Goal: Task Accomplishment & Management: Manage account settings

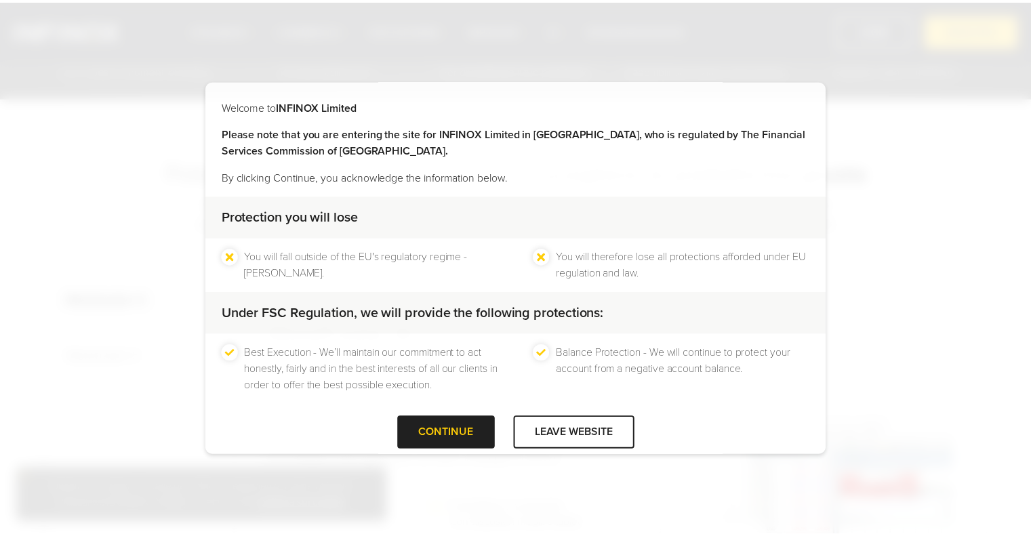
scroll to position [18, 0]
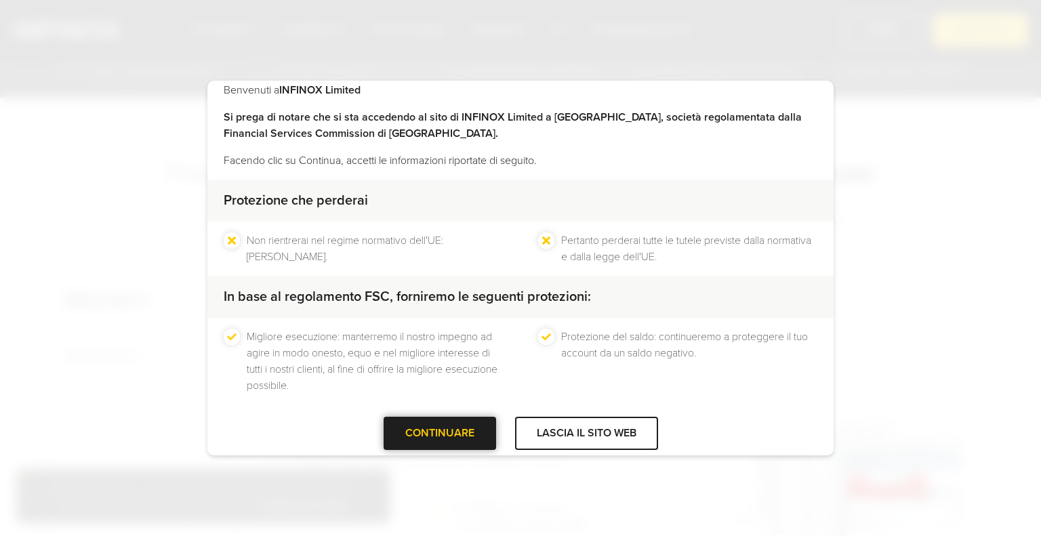
click at [457, 442] on div "CONTINUARE" at bounding box center [440, 433] width 113 height 33
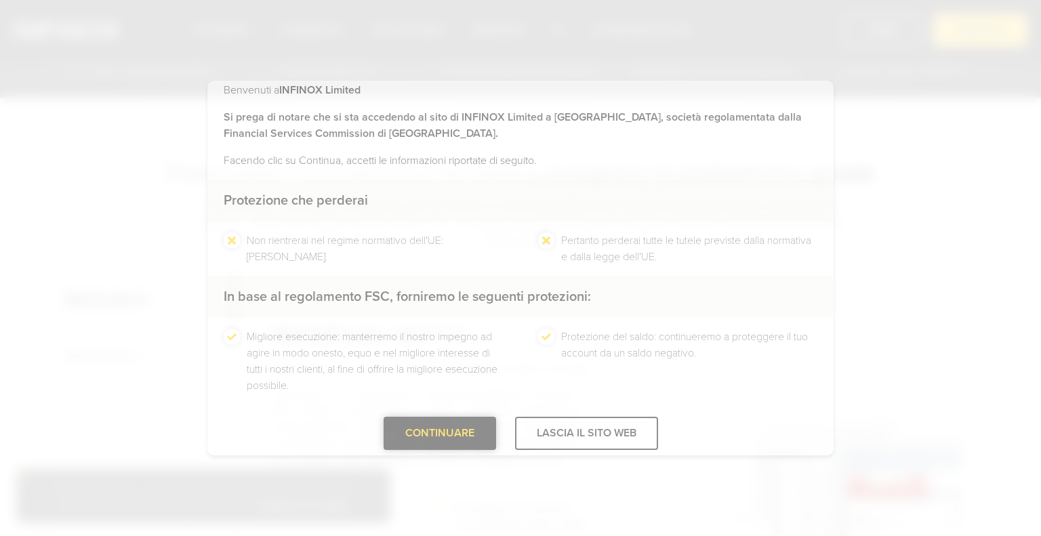
click at [457, 442] on div "CONTINUARE" at bounding box center [440, 433] width 113 height 33
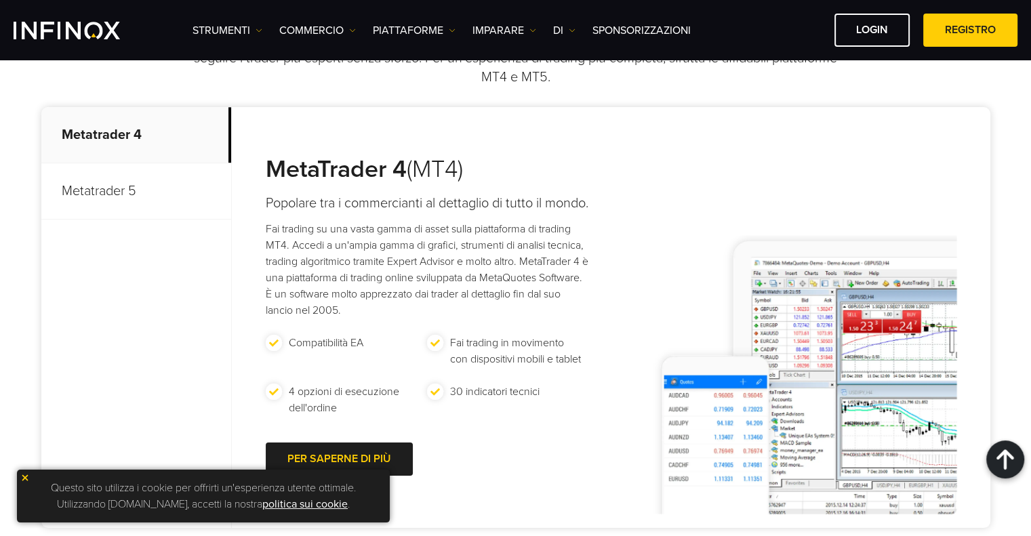
scroll to position [0, 0]
click at [1018, 445] on div at bounding box center [1005, 460] width 38 height 38
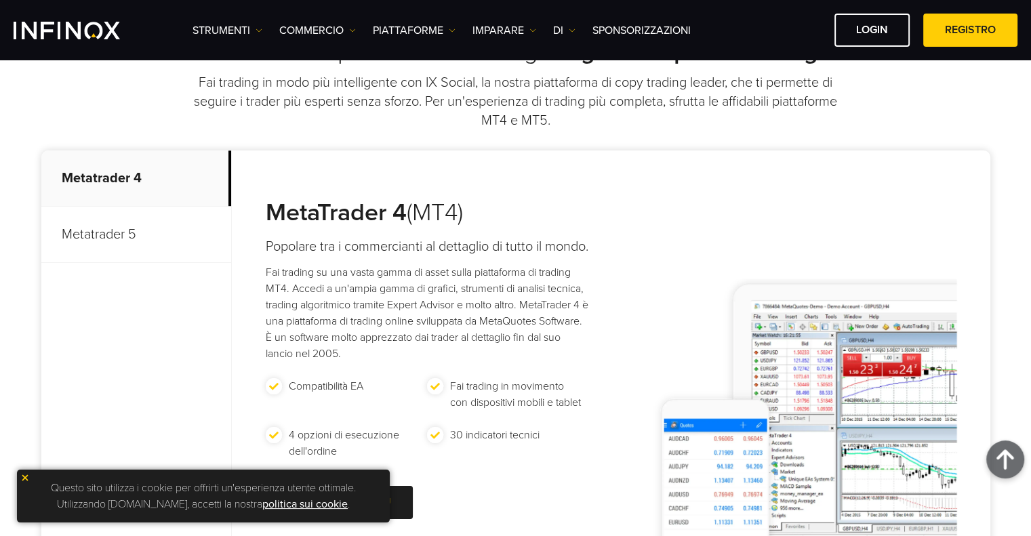
scroll to position [65, 0]
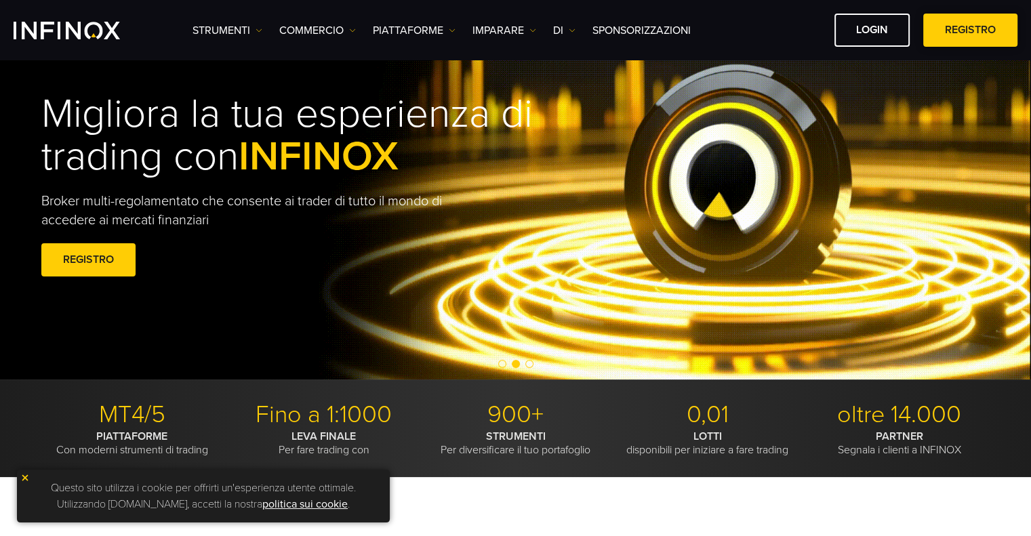
click at [990, 42] on link "REGISTRO" at bounding box center [970, 30] width 94 height 33
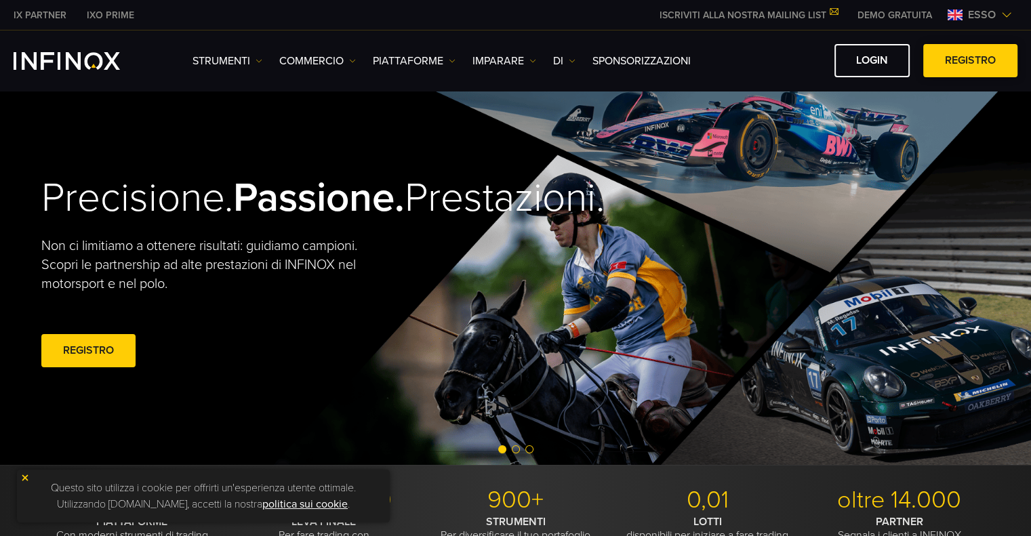
click at [971, 61] on span at bounding box center [971, 61] width 0 height 0
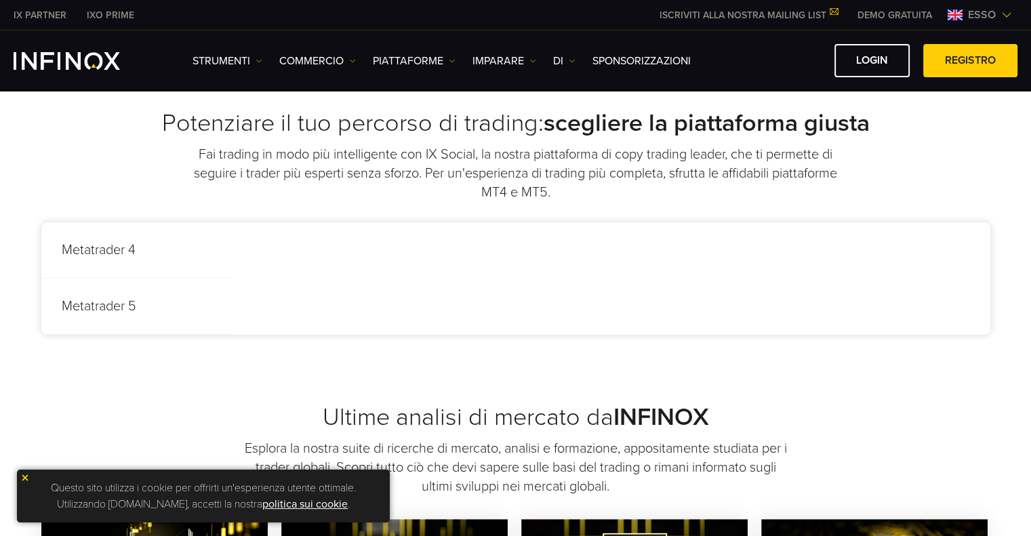
scroll to position [610, 0]
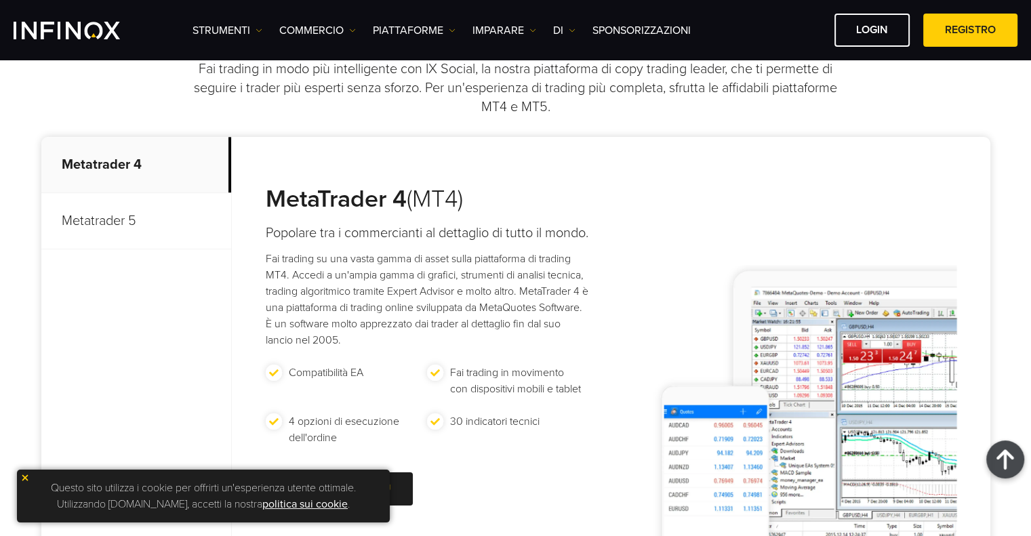
drag, startPoint x: 0, startPoint y: 0, endPoint x: 107, endPoint y: 224, distance: 248.7
click at [107, 224] on font "Metatrader 5" at bounding box center [99, 221] width 75 height 16
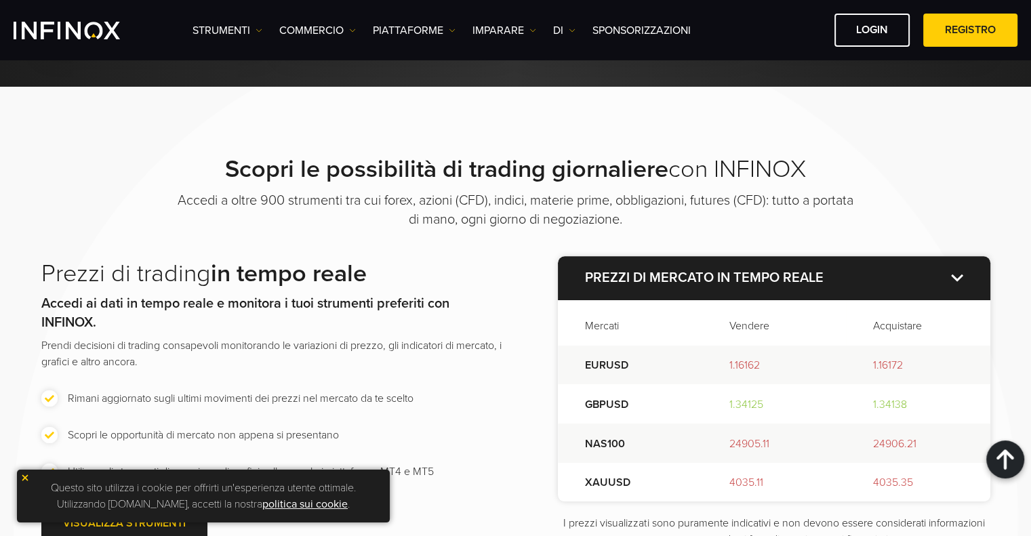
scroll to position [1695, 0]
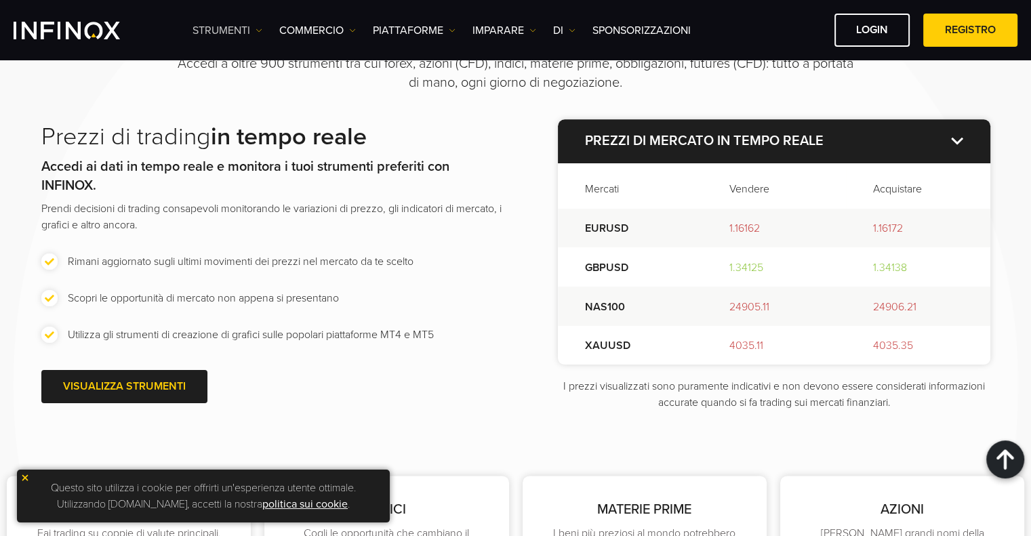
click at [203, 30] on font "Strumenti" at bounding box center [222, 31] width 58 height 14
click at [868, 43] on link "LOGIN" at bounding box center [872, 30] width 75 height 33
